Goal: Navigation & Orientation: Find specific page/section

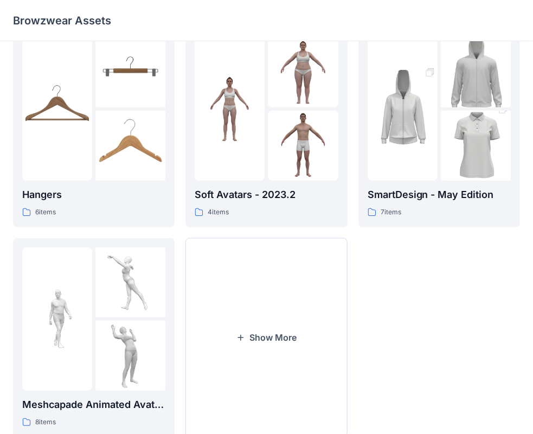
scroll to position [269, 0]
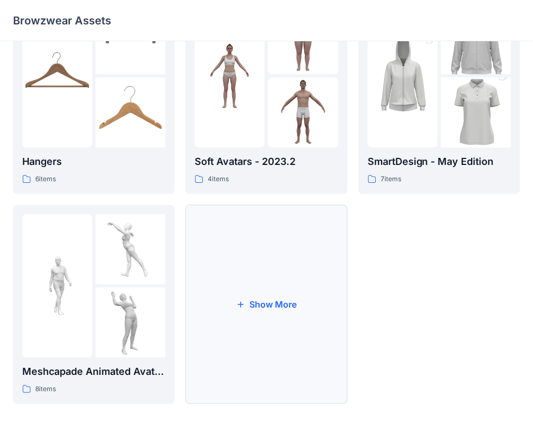
click at [238, 279] on button "Show More" at bounding box center [266, 304] width 162 height 199
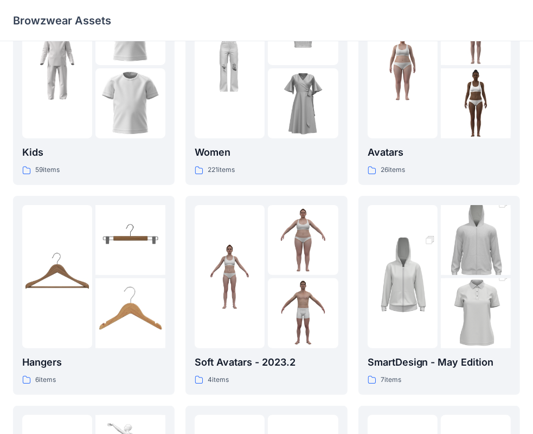
scroll to position [0, 0]
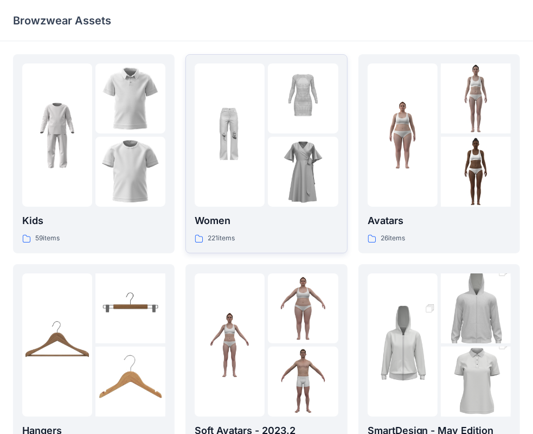
click at [241, 200] on div at bounding box center [230, 134] width 70 height 143
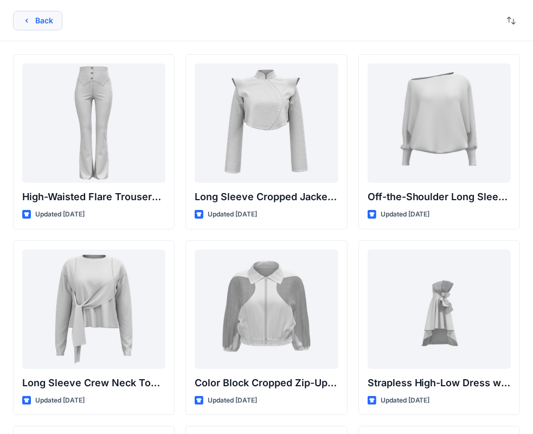
click at [41, 27] on button "Back" at bounding box center [37, 21] width 49 height 20
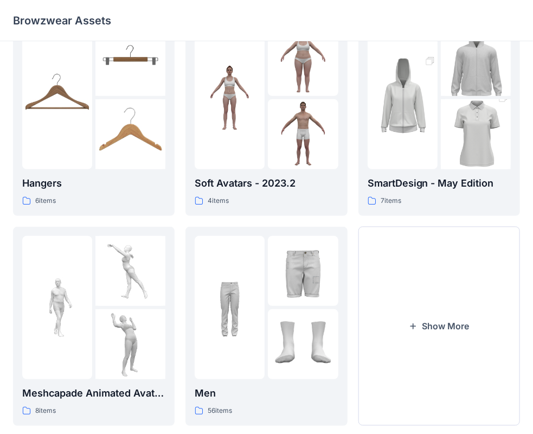
scroll to position [269, 0]
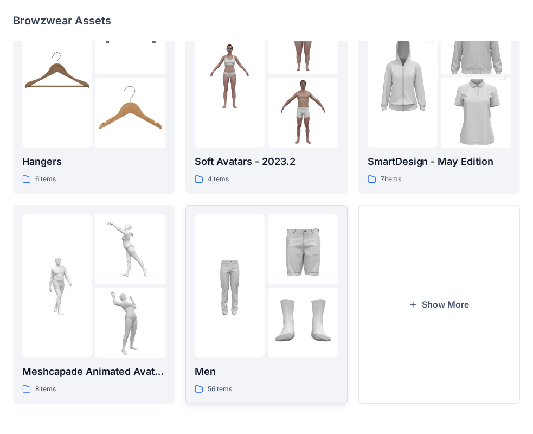
click at [265, 316] on img at bounding box center [230, 285] width 70 height 70
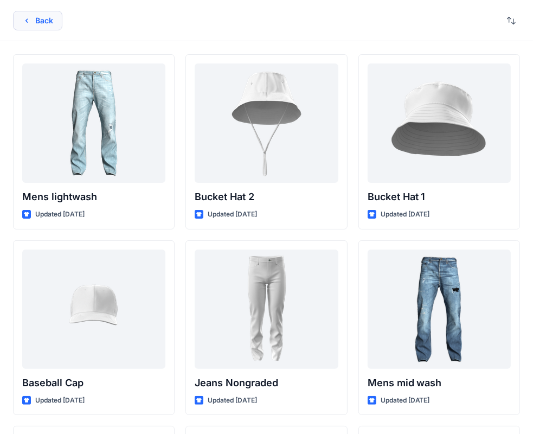
click at [39, 13] on button "Back" at bounding box center [37, 21] width 49 height 20
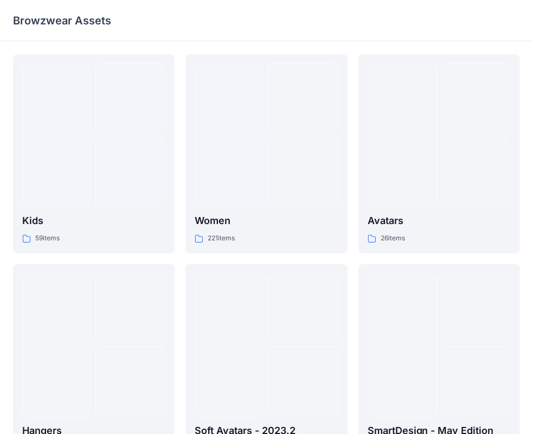
scroll to position [269, 0]
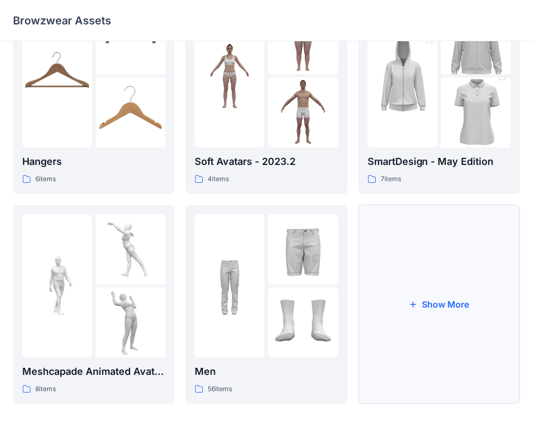
click at [393, 278] on button "Show More" at bounding box center [439, 304] width 162 height 199
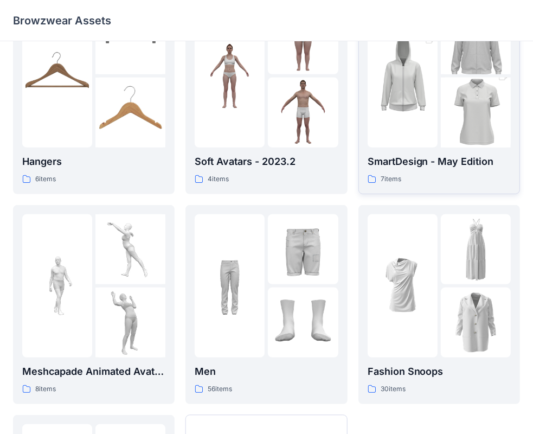
click at [415, 145] on div at bounding box center [403, 75] width 70 height 143
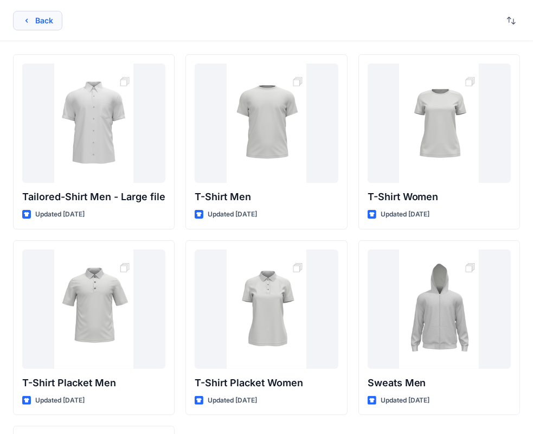
click at [34, 14] on button "Back" at bounding box center [37, 21] width 49 height 20
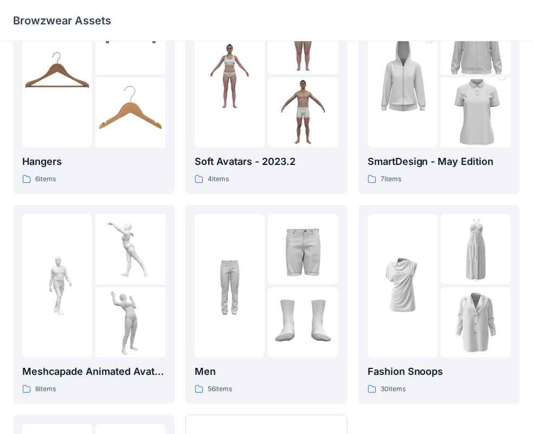
scroll to position [479, 0]
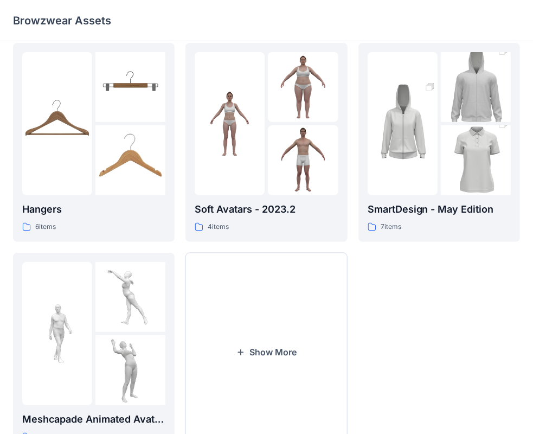
scroll to position [269, 0]
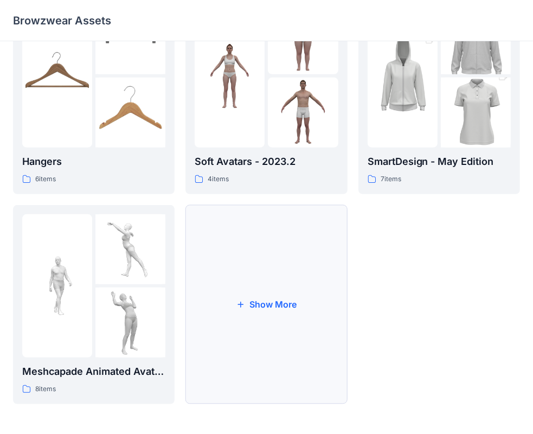
click at [269, 275] on button "Show More" at bounding box center [266, 304] width 162 height 199
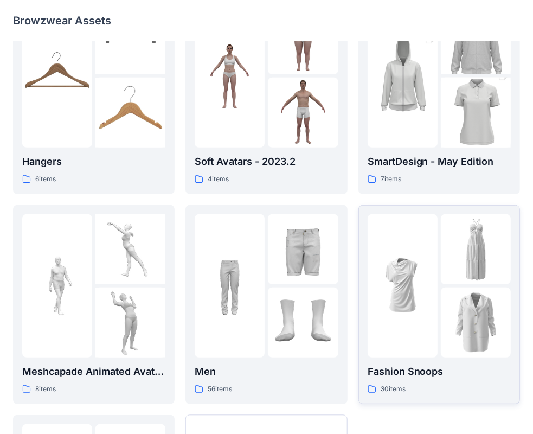
scroll to position [479, 0]
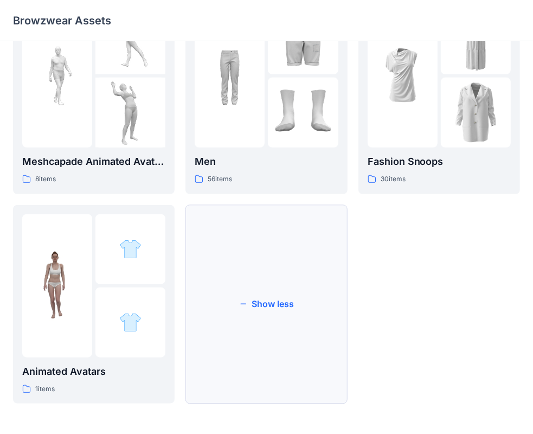
click at [278, 318] on button "Show less" at bounding box center [266, 304] width 162 height 199
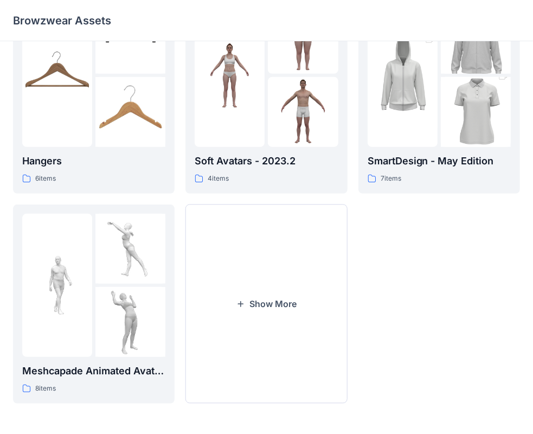
scroll to position [269, 0]
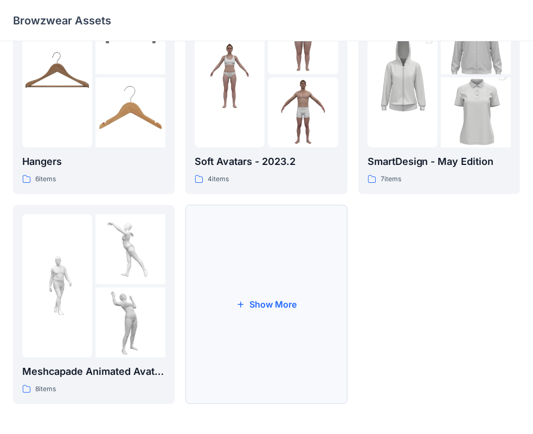
click at [293, 309] on button "Show More" at bounding box center [266, 304] width 162 height 199
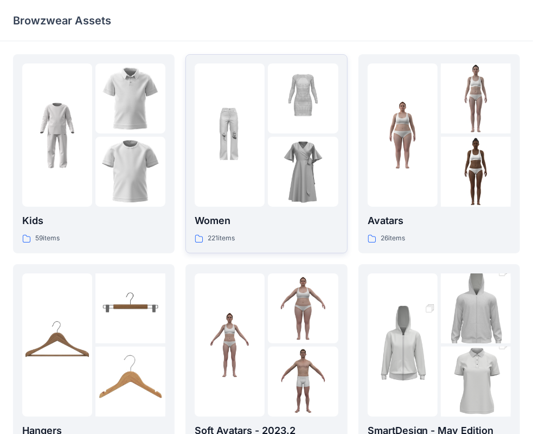
scroll to position [0, 0]
click at [218, 162] on img at bounding box center [230, 135] width 70 height 70
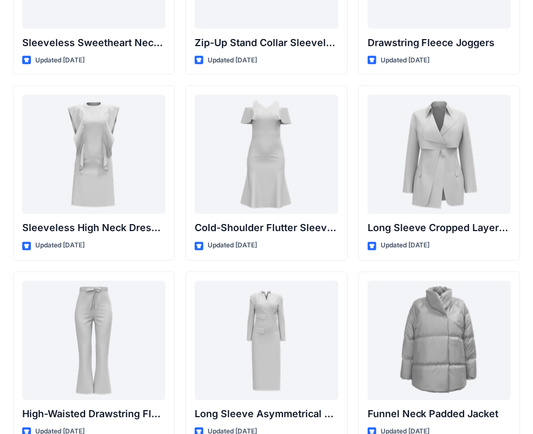
scroll to position [3791, 0]
